Goal: Task Accomplishment & Management: Manage account settings

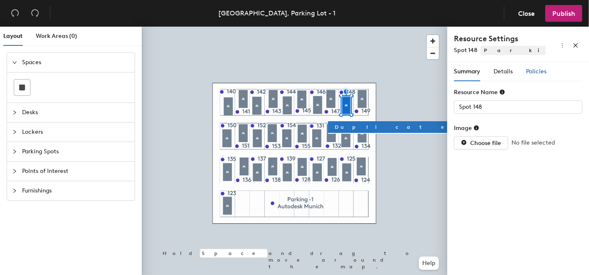
click at [534, 70] on span "Policies" at bounding box center [536, 71] width 20 height 7
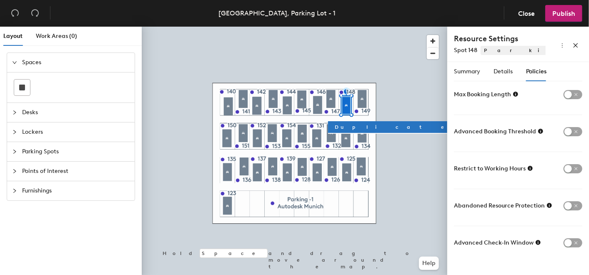
click at [516, 95] on icon at bounding box center [515, 94] width 5 height 5
click at [535, 109] on form "Max Booking Length Advanced Booking Threshold Restrict to Working Hours Abandon…" at bounding box center [518, 169] width 128 height 162
click at [563, 63] on icon "button" at bounding box center [561, 62] width 3 height 3
click at [577, 47] on icon "close" at bounding box center [576, 45] width 5 height 5
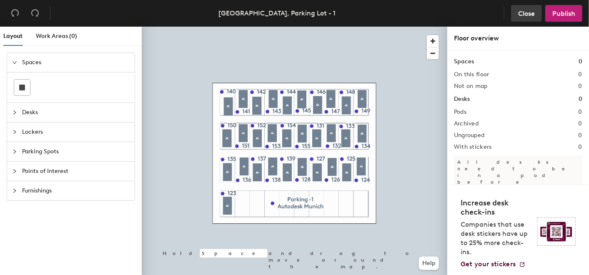
click at [529, 10] on span "Close" at bounding box center [526, 14] width 17 height 8
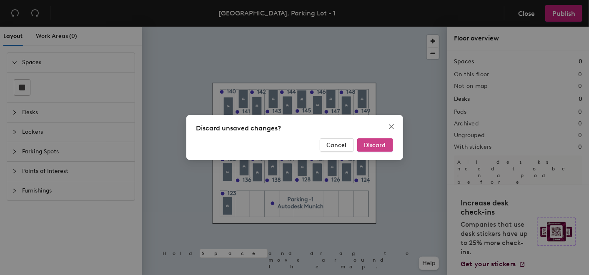
click at [371, 143] on span "Discard" at bounding box center [375, 145] width 22 height 7
